Goal: Task Accomplishment & Management: Complete application form

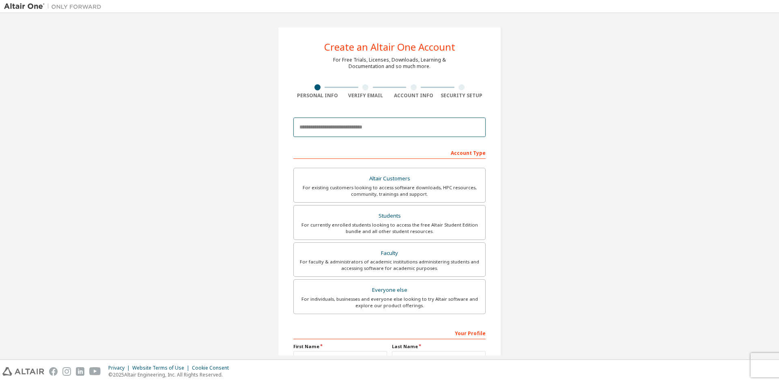
click at [389, 127] on input "email" at bounding box center [389, 127] width 192 height 19
type input "**********"
click at [398, 256] on div "Faculty" at bounding box center [390, 253] width 182 height 11
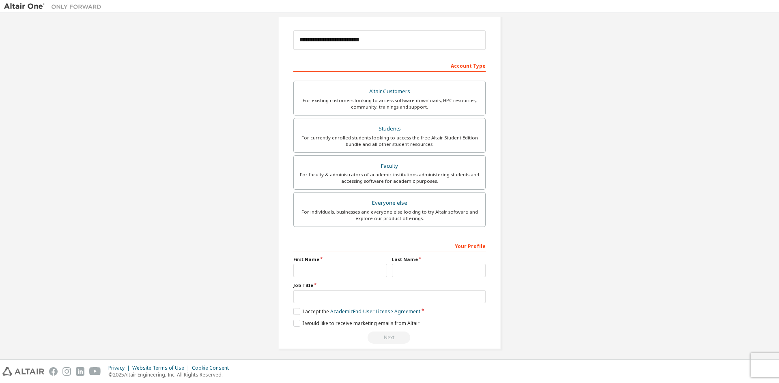
scroll to position [91, 0]
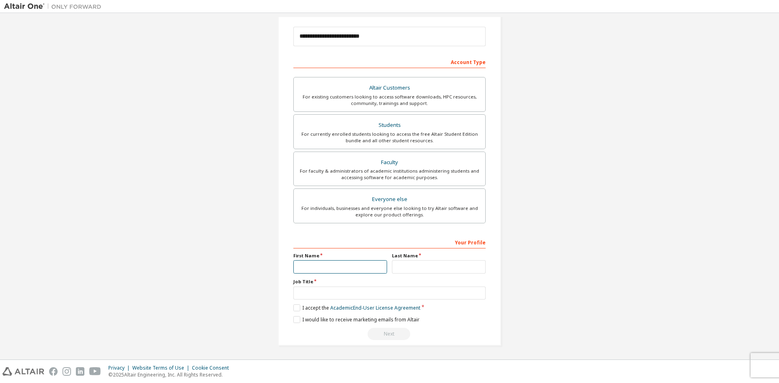
click at [319, 272] on input "text" at bounding box center [340, 266] width 94 height 13
type input "******"
click at [398, 118] on label "Students For currently enrolled students looking to access the free Altair Stud…" at bounding box center [389, 131] width 192 height 35
click at [294, 307] on label "I accept the Academic End-User License Agreement" at bounding box center [356, 308] width 127 height 7
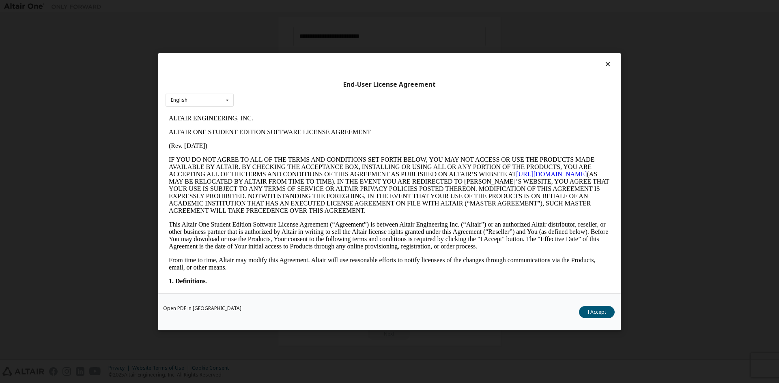
scroll to position [0, 0]
click at [597, 312] on button "I Accept" at bounding box center [597, 312] width 36 height 12
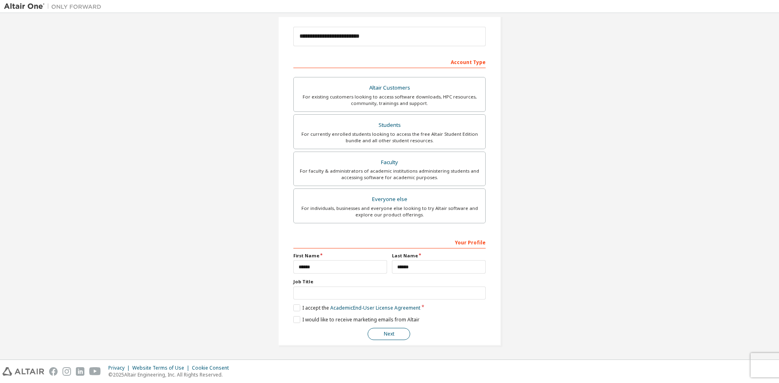
click at [387, 335] on button "Next" at bounding box center [389, 334] width 43 height 12
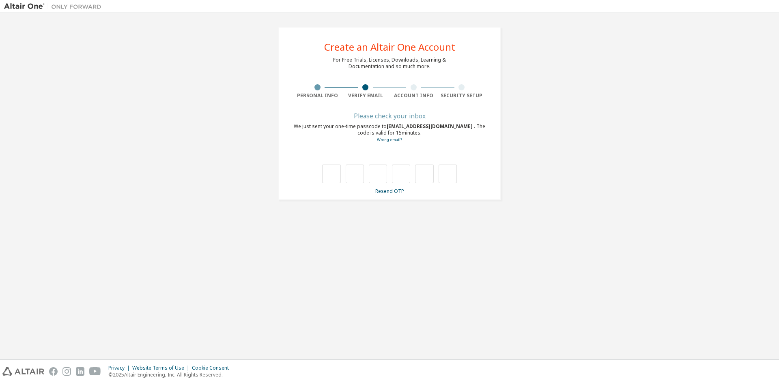
type input "*"
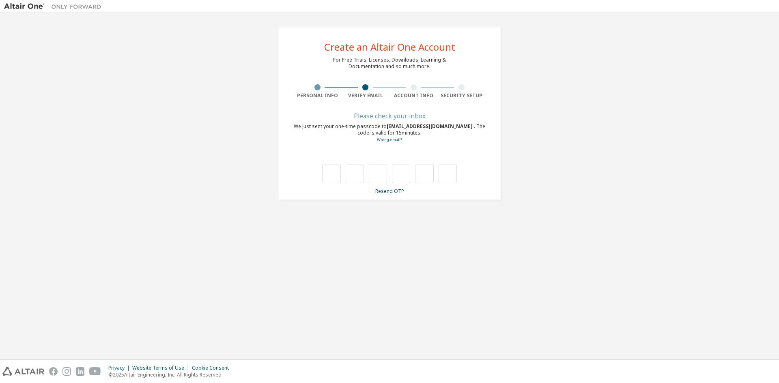
type input "*"
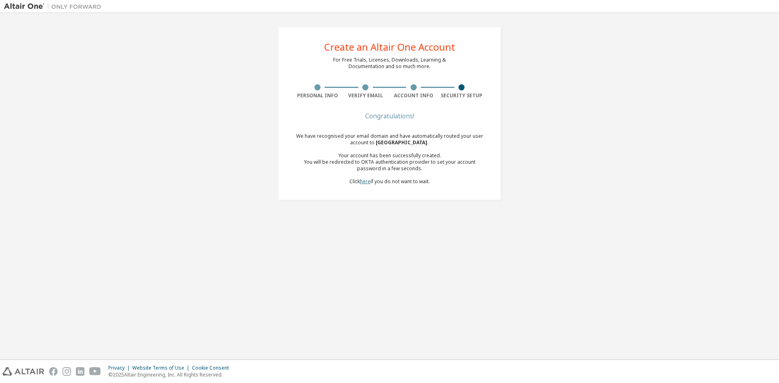
click at [362, 183] on link "here" at bounding box center [365, 181] width 11 height 7
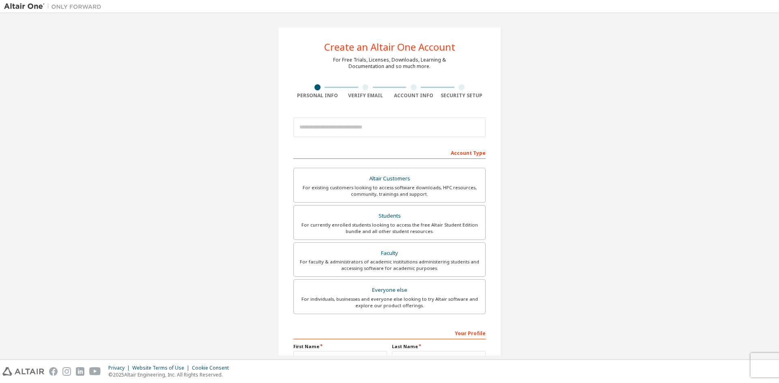
click at [66, 6] on img at bounding box center [54, 6] width 101 height 8
click at [14, 5] on img at bounding box center [54, 6] width 101 height 8
click at [29, 7] on img at bounding box center [54, 6] width 101 height 8
